Goal: Transaction & Acquisition: Purchase product/service

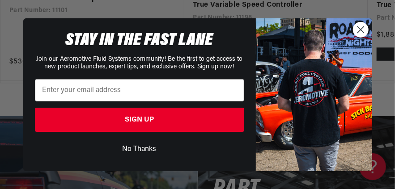
click at [148, 146] on button "No Thanks" at bounding box center [139, 149] width 209 height 17
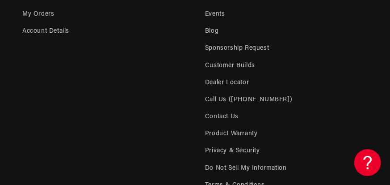
click at [148, 145] on div "Account My Account My Orders Account Details" at bounding box center [103, 84] width 163 height 219
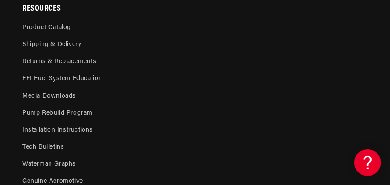
scroll to position [3652, 0]
click at [74, 116] on link "Pump Rebuild Program" at bounding box center [57, 112] width 70 height 17
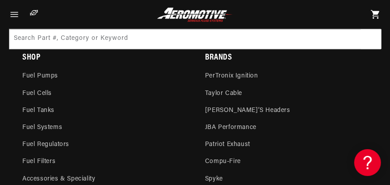
scroll to position [3175, 0]
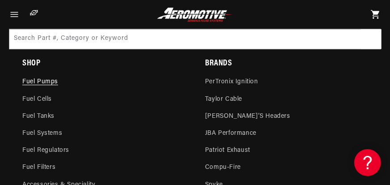
click at [52, 86] on link "Fuel Pumps" at bounding box center [40, 84] width 36 height 13
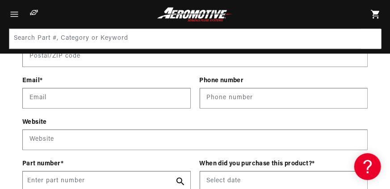
click at [304, 75] on div "Name (Builder / Owner) Name * Company Company Address details * Street Address …" at bounding box center [195, 26] width 346 height 184
drag, startPoint x: 216, startPoint y: 129, endPoint x: 260, endPoint y: 93, distance: 56.6
click at [264, 91] on form "Name (Builder / Owner) Name * Company Company Address details * Street Address …" at bounding box center [195, 131] width 346 height 395
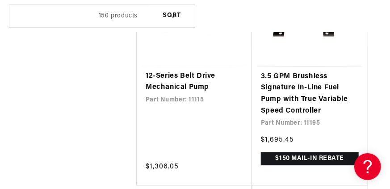
click at [160, 73] on link "12-Series Belt Drive Mechanical Pump" at bounding box center [194, 82] width 97 height 23
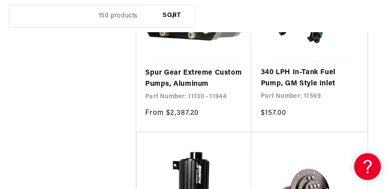
scroll to position [0, 310]
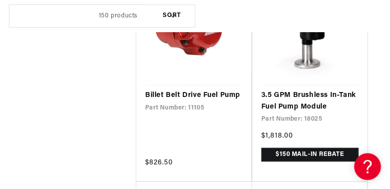
click at [199, 90] on link "Billet Belt Drive Fuel Pump" at bounding box center [193, 96] width 97 height 12
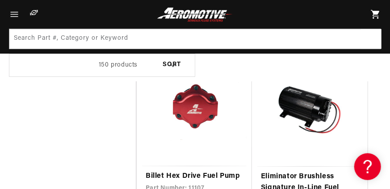
scroll to position [0, 310]
